Goal: Information Seeking & Learning: Learn about a topic

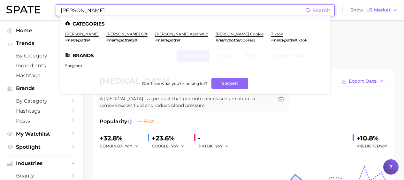
drag, startPoint x: 126, startPoint y: 9, endPoint x: 12, endPoint y: 4, distance: 114.6
click at [12, 4] on div "[PERSON_NAME] Search Categories [PERSON_NAME] # harrypotter [PERSON_NAME] gift …" at bounding box center [201, 10] width 391 height 20
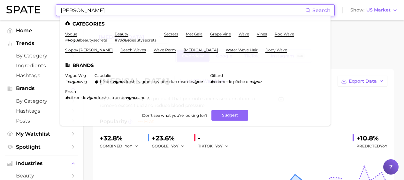
drag, startPoint x: 116, startPoint y: 12, endPoint x: -74, endPoint y: 0, distance: 190.8
click at [0, 0] on html "[PERSON_NAME] Search Categories vogue # vogue beautysecrets beauty # vogue beau…" at bounding box center [202, 90] width 404 height 180
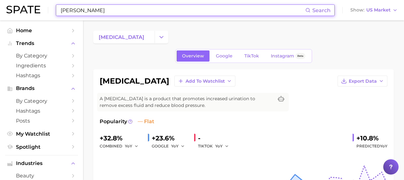
paste input "tirzepatid"
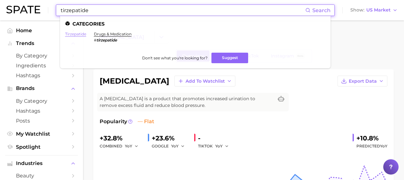
type input "tirzepatide"
click at [72, 35] on link "tirzepatide" at bounding box center [75, 34] width 21 height 5
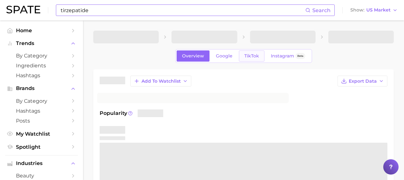
click at [258, 54] on span "TikTok" at bounding box center [251, 55] width 15 height 5
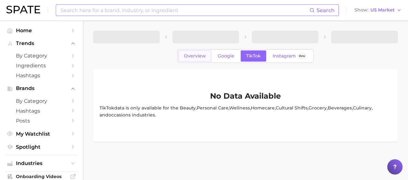
click at [197, 55] on span "Overview" at bounding box center [195, 55] width 22 height 5
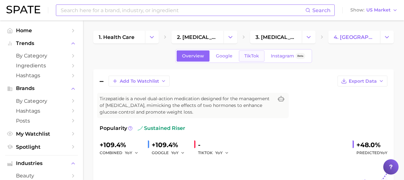
click at [249, 55] on span "TikTok" at bounding box center [251, 55] width 15 height 5
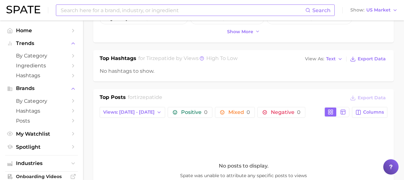
scroll to position [234, 0]
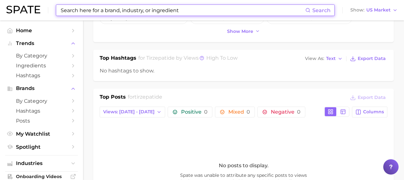
click at [79, 10] on input at bounding box center [182, 10] width 245 height 11
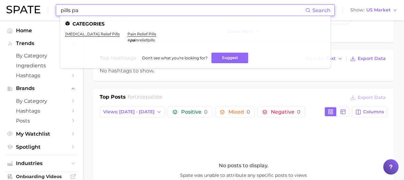
drag, startPoint x: 121, startPoint y: 10, endPoint x: 15, endPoint y: 11, distance: 106.2
click at [15, 11] on div "pills pa Search Categories [MEDICAL_DATA] relief pills pain relief pills # pa i…" at bounding box center [201, 10] width 391 height 20
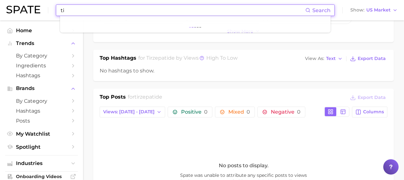
type input "t"
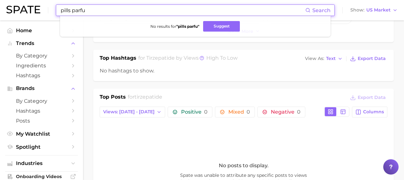
drag, startPoint x: 99, startPoint y: 10, endPoint x: 7, endPoint y: 4, distance: 92.0
click at [8, 4] on div "pills parfu Search No results for " pills parfu " Suggest Show US Market" at bounding box center [201, 10] width 391 height 20
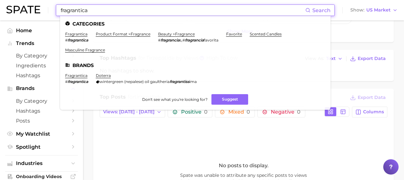
drag, startPoint x: 93, startPoint y: 11, endPoint x: -45, endPoint y: -2, distance: 139.1
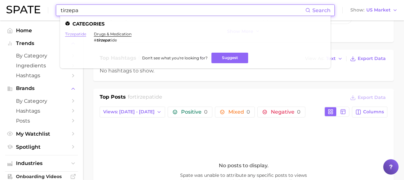
type input "tirzepa"
click at [83, 34] on link "tirzepatide" at bounding box center [75, 34] width 21 height 5
